Goal: Task Accomplishment & Management: Manage account settings

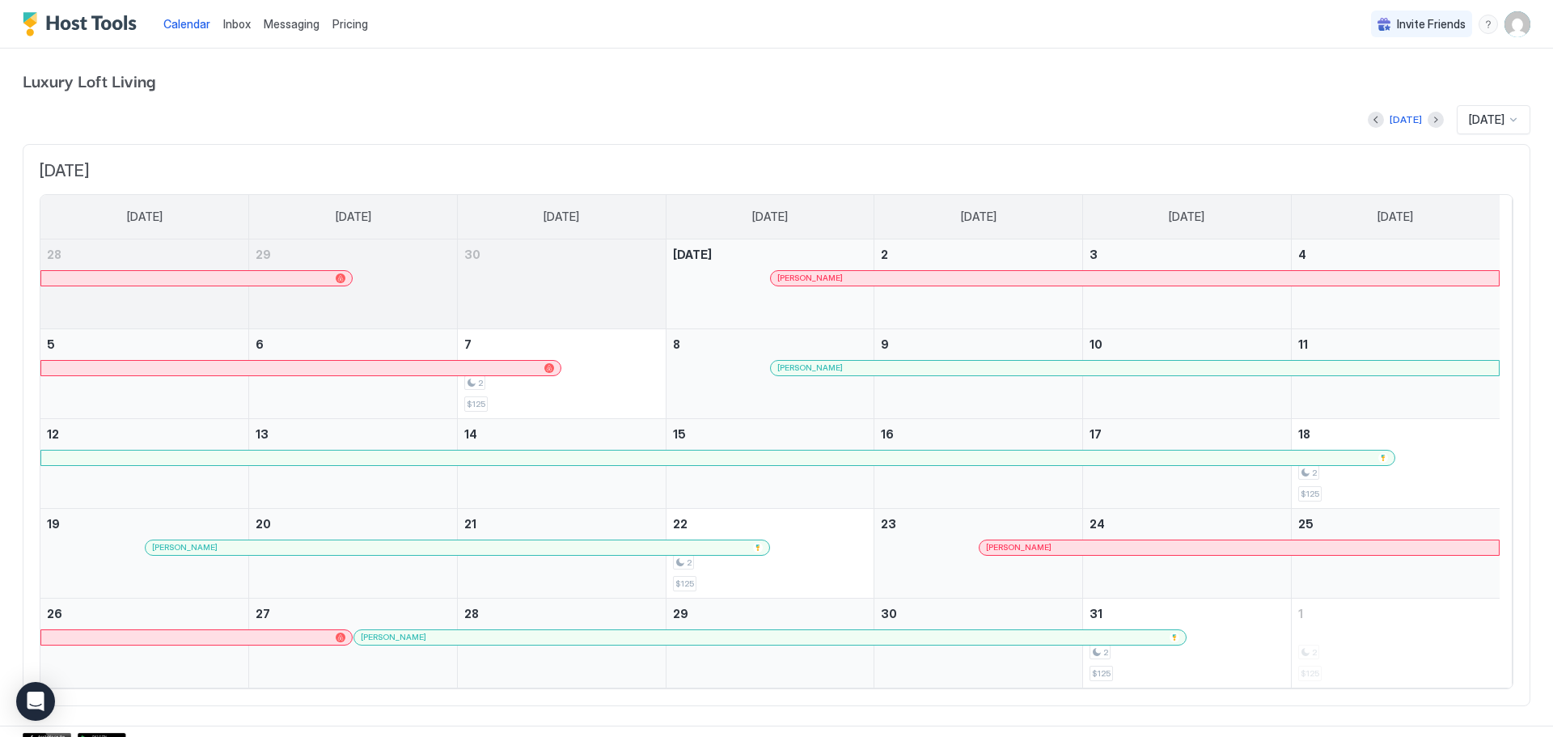
click at [1524, 25] on div "Calendar Inbox Messaging Pricing Invite Friends LL" at bounding box center [776, 24] width 1553 height 49
click at [1516, 26] on img "User profile" at bounding box center [1518, 24] width 26 height 26
click at [1372, 91] on span "Settings" at bounding box center [1360, 90] width 44 height 15
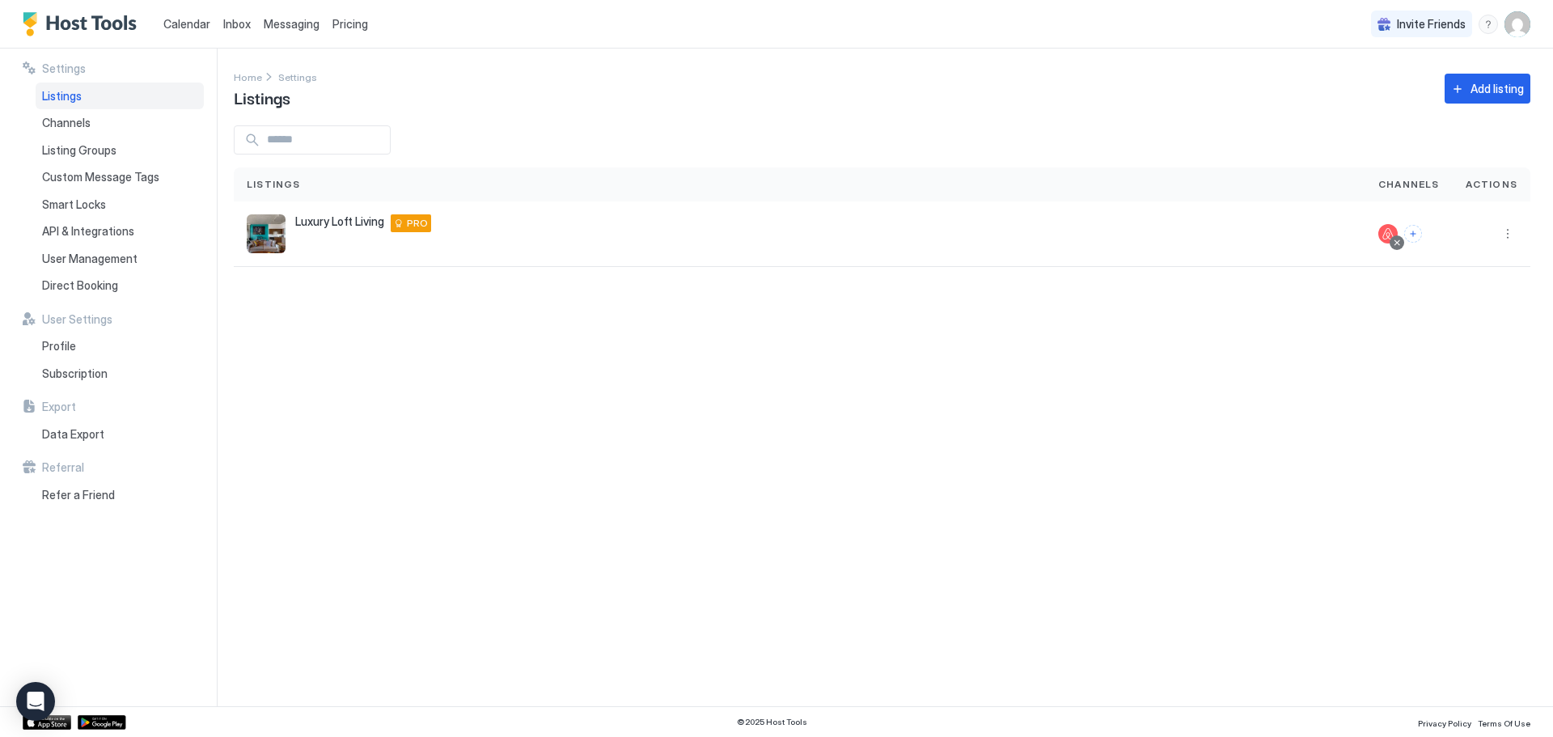
click at [57, 28] on img "Host Tools Logo" at bounding box center [83, 24] width 121 height 24
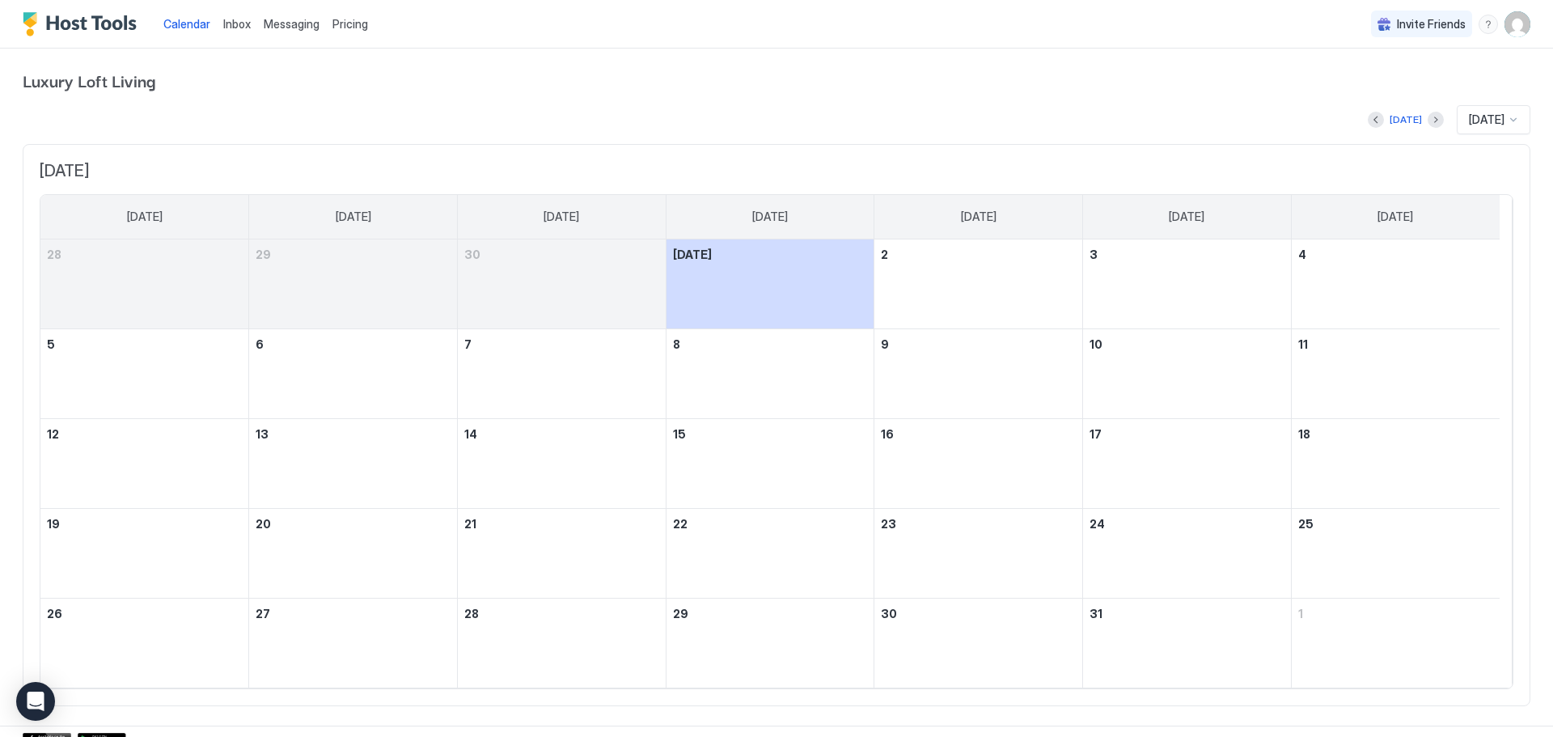
click at [339, 19] on span "Pricing" at bounding box center [351, 24] width 36 height 15
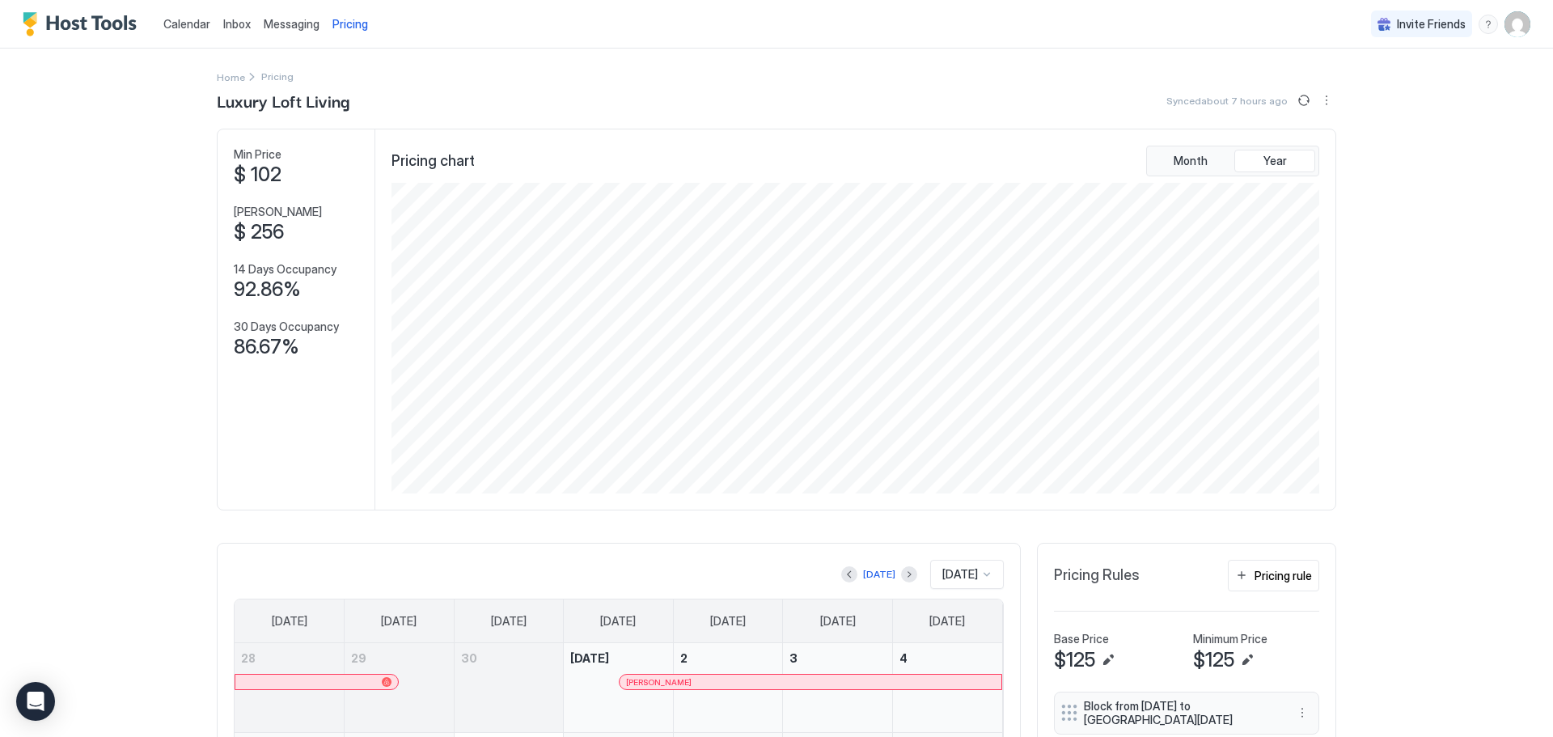
click at [1505, 25] on img "User profile" at bounding box center [1518, 24] width 26 height 26
click at [1388, 46] on span "[PERSON_NAME]" at bounding box center [1398, 51] width 88 height 15
click at [1341, 59] on img at bounding box center [1335, 57] width 26 height 26
click at [1349, 81] on div "Settings" at bounding box center [1414, 91] width 205 height 28
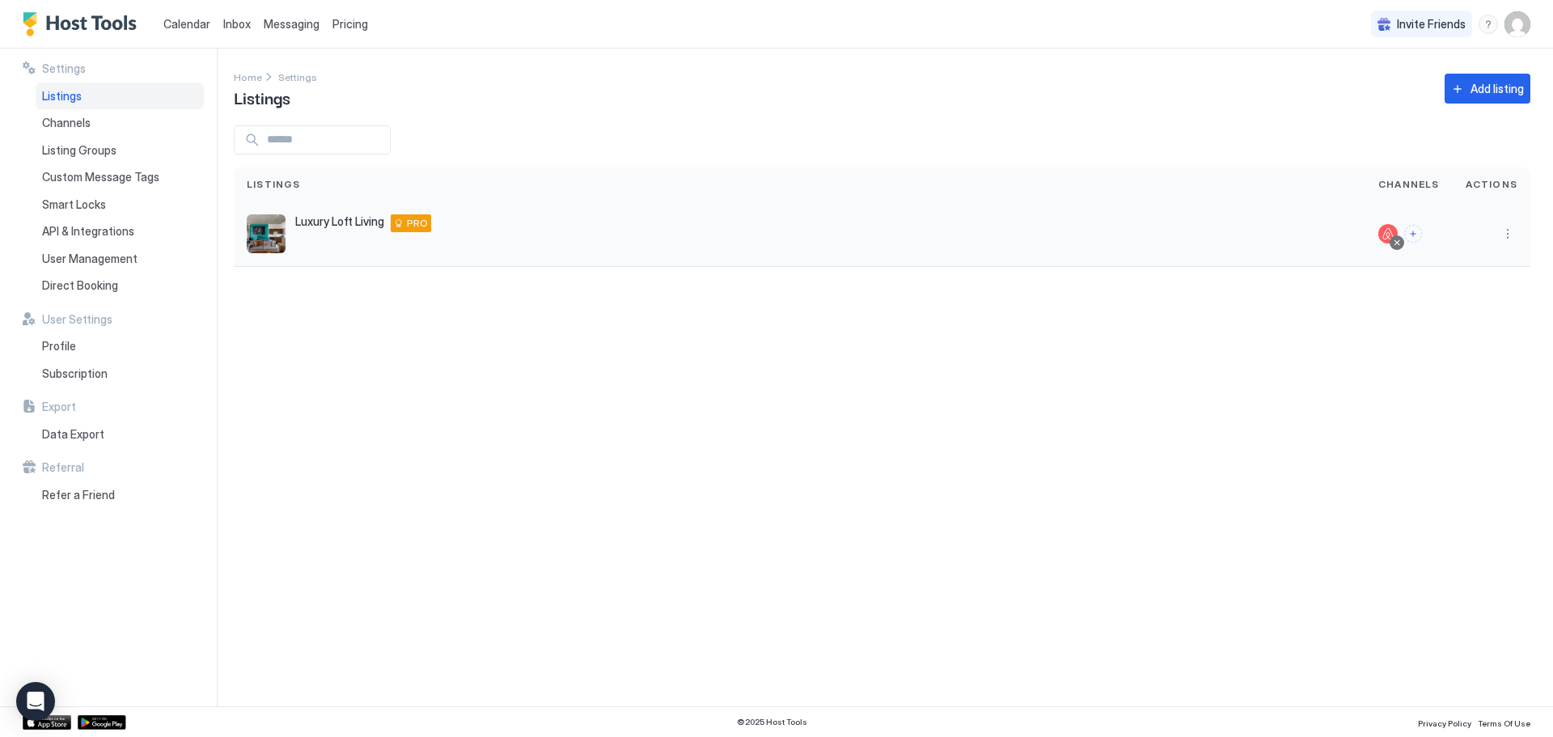
click at [1019, 253] on div "Luxury Loft Living [STREET_ADDRESS] PRO" at bounding box center [800, 234] width 1132 height 66
click at [466, 516] on div "Settings Home Settings Listings Add listing Listings Channels Actions Luxury Lo…" at bounding box center [894, 378] width 1320 height 658
click at [66, 375] on span "Subscription" at bounding box center [75, 374] width 66 height 15
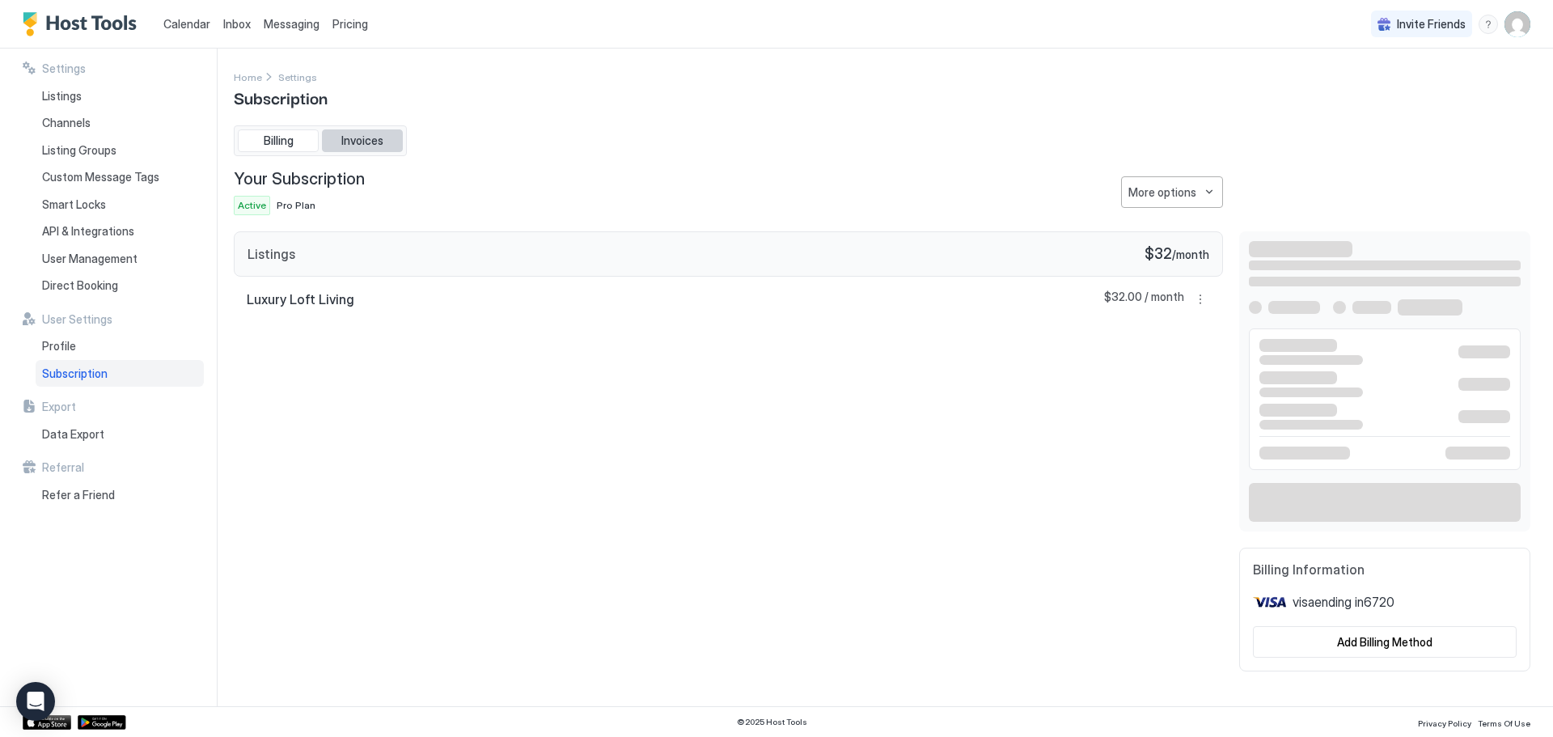
click at [366, 147] on span "Invoices" at bounding box center [362, 140] width 42 height 15
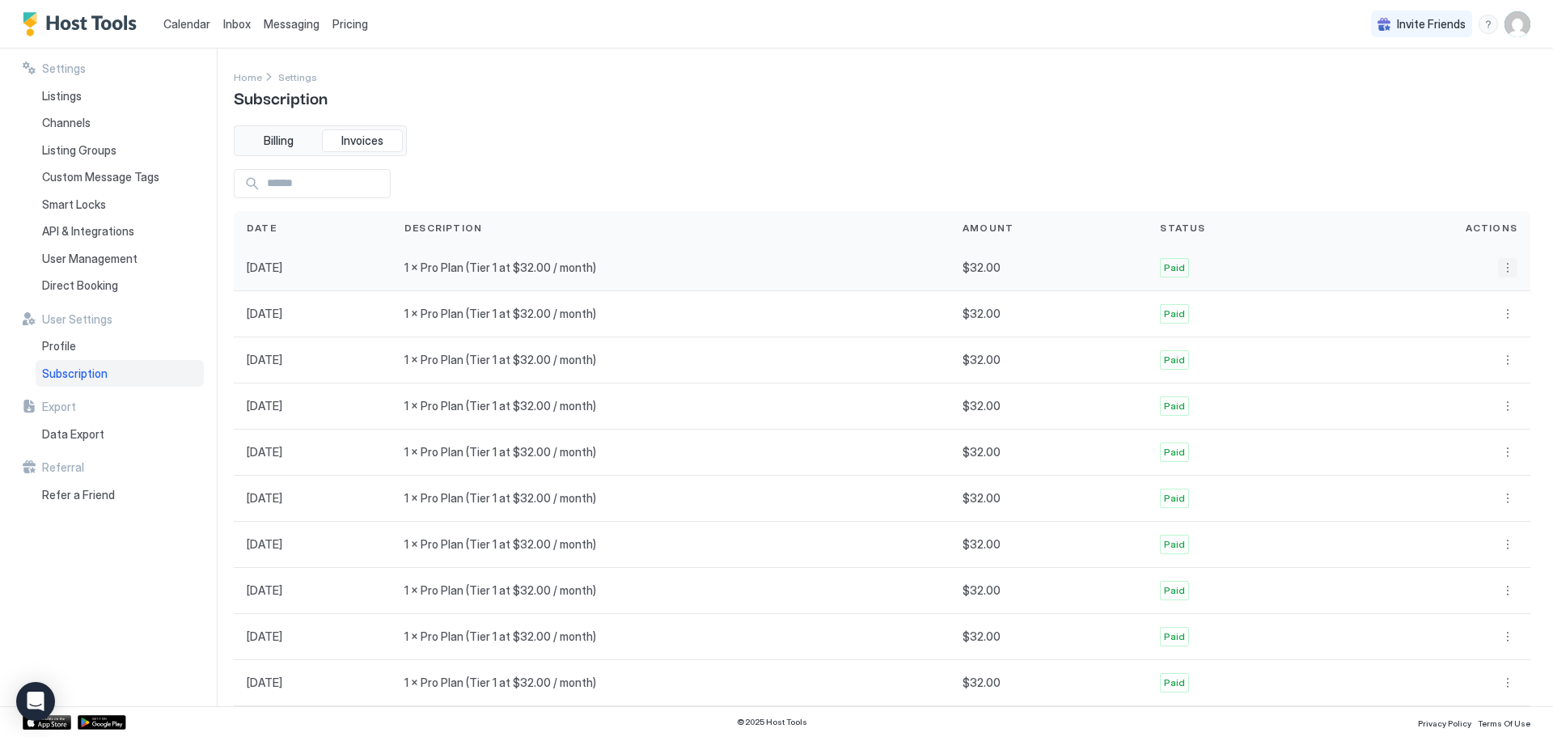
click at [1500, 265] on button "More options" at bounding box center [1507, 267] width 19 height 19
click at [1474, 281] on div "Receipt" at bounding box center [1469, 291] width 78 height 26
click at [1498, 267] on button "More options" at bounding box center [1507, 267] width 19 height 19
click at [1480, 293] on span "Receipt" at bounding box center [1473, 290] width 36 height 12
click at [1498, 307] on button "More options" at bounding box center [1507, 313] width 19 height 19
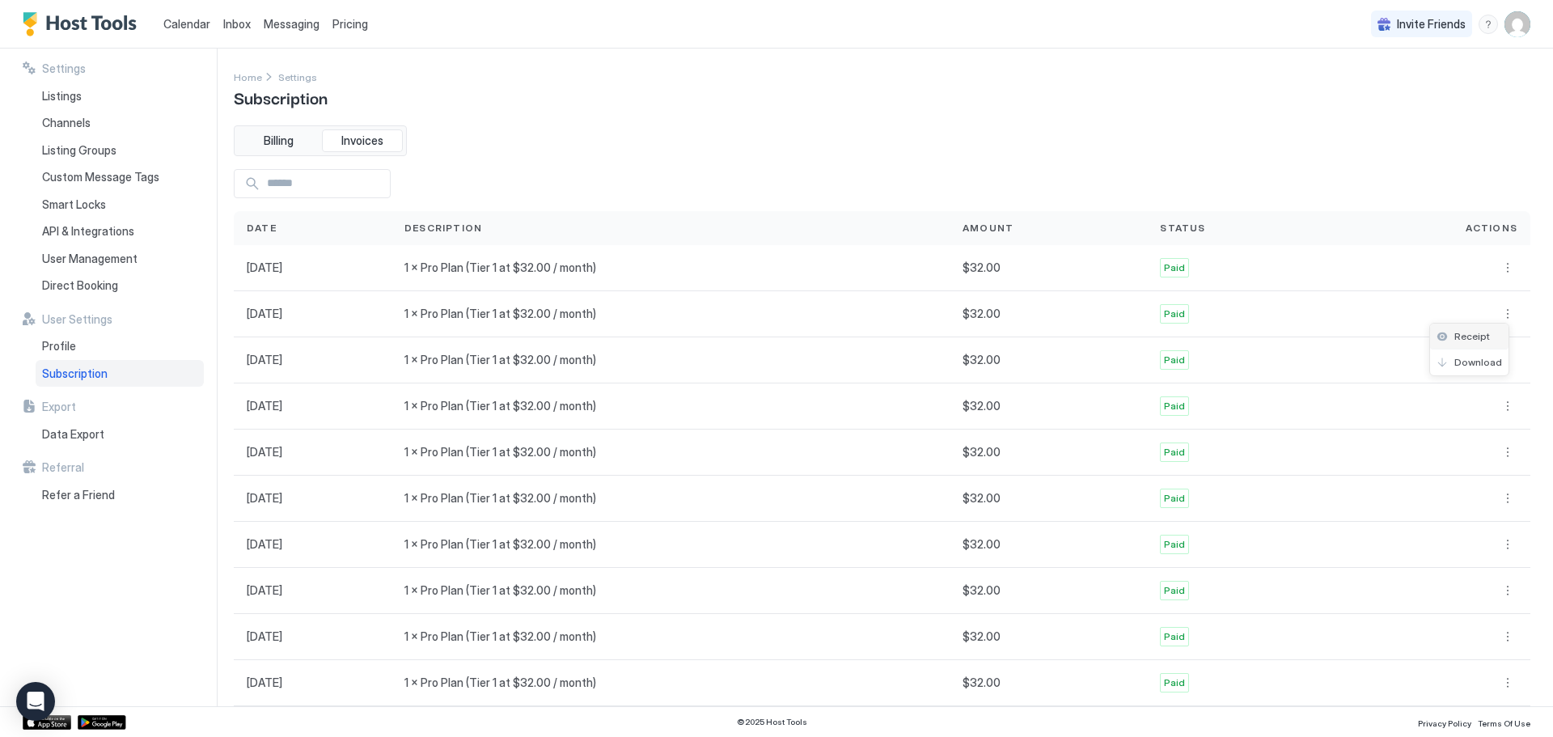
click at [1477, 341] on span "Receipt" at bounding box center [1473, 336] width 36 height 12
click at [748, 121] on div "Settings Home Settings Subscription Billing Invoices Date Description Amount St…" at bounding box center [882, 377] width 1297 height 619
